Goal: Task Accomplishment & Management: Use online tool/utility

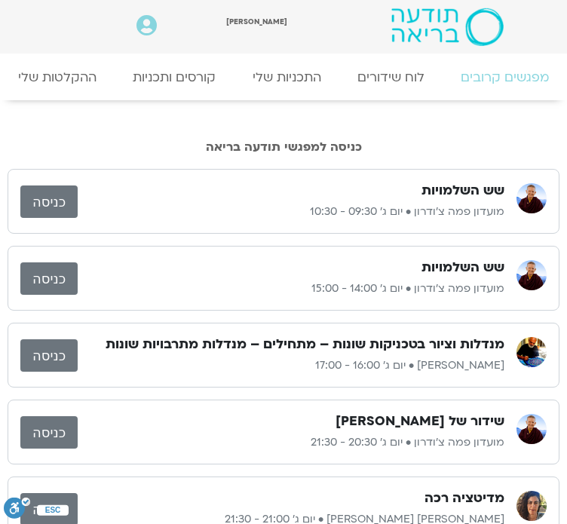
click at [0, 0] on link "התכניות שלי" at bounding box center [0, 0] width 0 height 0
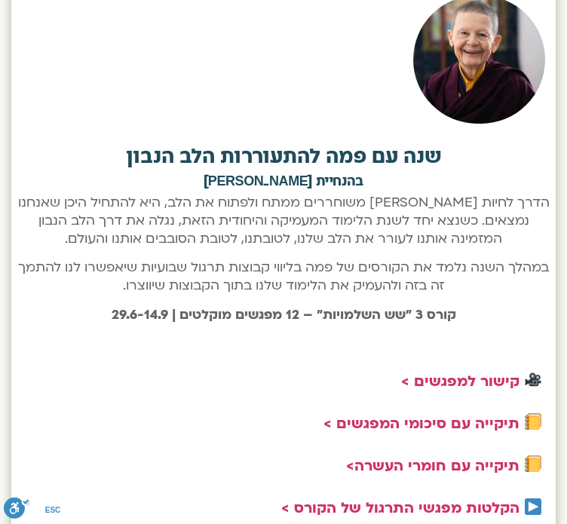
scroll to position [1327, 0]
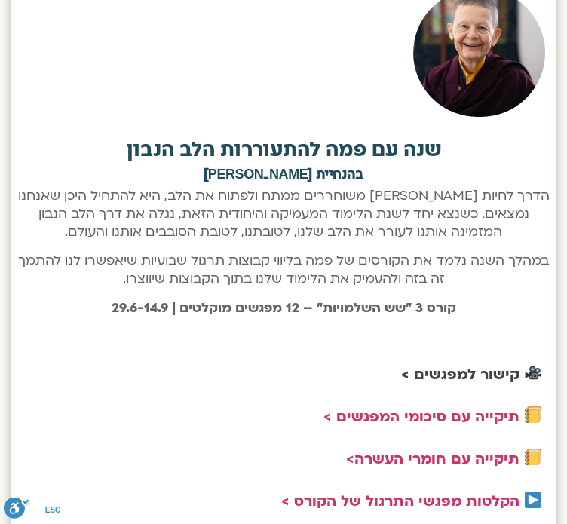
click at [445, 365] on link "קישור למפגשים >" at bounding box center [460, 375] width 118 height 20
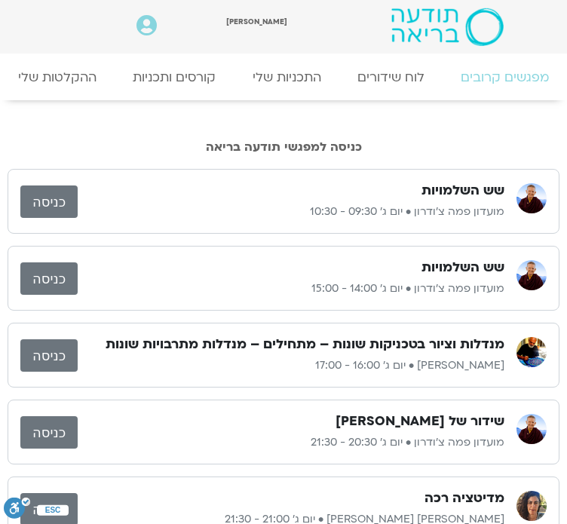
click at [42, 262] on link "כניסה" at bounding box center [48, 278] width 57 height 32
